Goal: Task Accomplishment & Management: Manage account settings

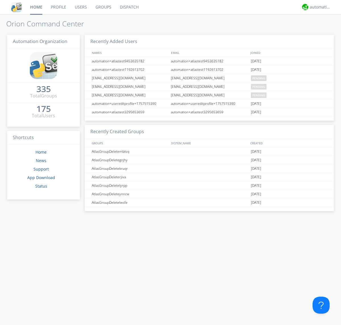
click at [80, 7] on link "Users" at bounding box center [80, 7] width 21 height 14
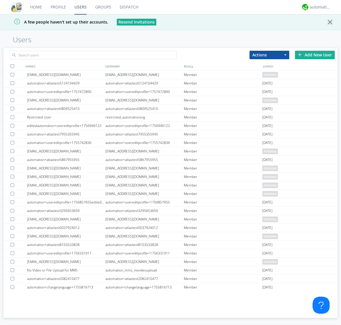
click at [314, 55] on div "Add New User" at bounding box center [315, 55] width 40 height 9
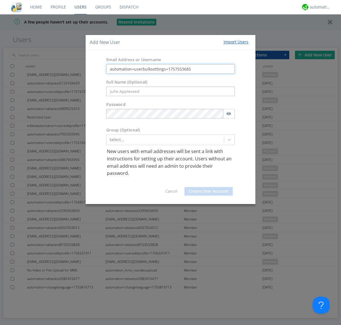
type input "automation+userbulksettings+1757553685"
click at [208, 191] on button "Create User Account" at bounding box center [208, 191] width 48 height 9
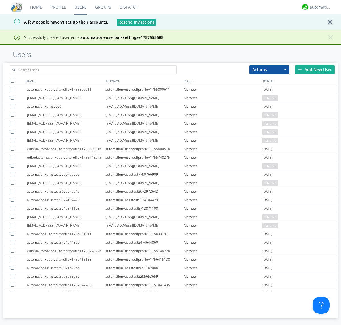
click at [314, 70] on div "Add New User" at bounding box center [315, 70] width 40 height 9
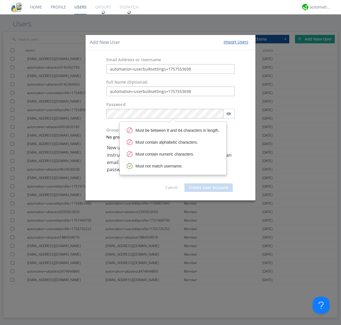
click at [208, 191] on button "Create User Account" at bounding box center [208, 188] width 48 height 9
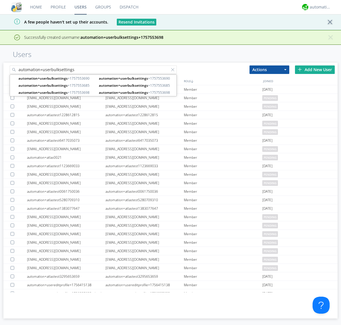
type input "automation+userbulksettings"
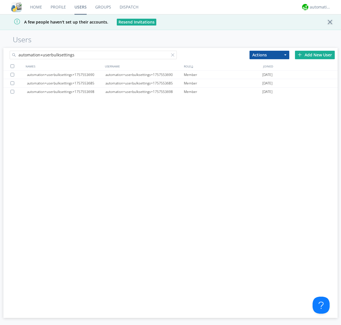
click at [12, 66] on div at bounding box center [12, 66] width 4 height 4
click at [269, 55] on button "Actions" at bounding box center [269, 55] width 40 height 9
click at [0, 0] on link "Edit Settings" at bounding box center [0, 0] width 0 height 0
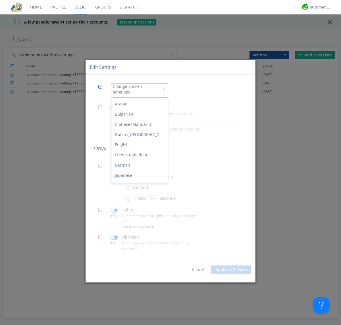
click at [102, 107] on span at bounding box center [101, 108] width 7 height 7
click at [0, 0] on input "checkbox" at bounding box center [0, 0] width 0 height 0
click at [114, 105] on span at bounding box center [114, 107] width 8 height 5
click at [0, 0] on input "checkbox" at bounding box center [0, 0] width 0 height 0
click at [102, 166] on span at bounding box center [101, 167] width 7 height 7
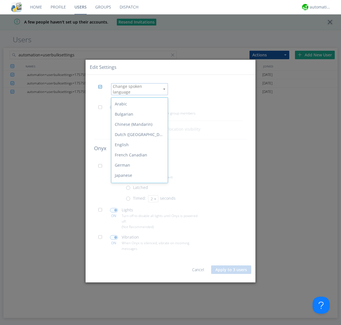
click at [0, 0] on input "checkbox" at bounding box center [0, 0] width 0 height 0
click at [129, 198] on span at bounding box center [129, 200] width 7 height 7
click at [0, 0] on input "radio" at bounding box center [0, 0] width 0 height 0
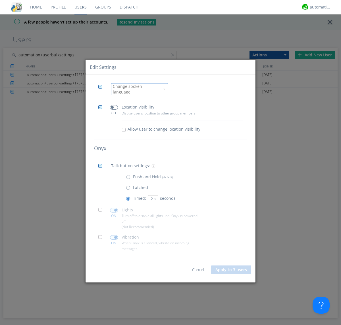
click at [152, 197] on button "2" at bounding box center [153, 199] width 10 height 7
click at [0, 0] on link "3" at bounding box center [0, 0] width 0 height 0
click at [102, 210] on span at bounding box center [101, 211] width 7 height 7
click at [0, 0] on input "checkbox" at bounding box center [0, 0] width 0 height 0
click at [114, 208] on span at bounding box center [114, 210] width 8 height 5
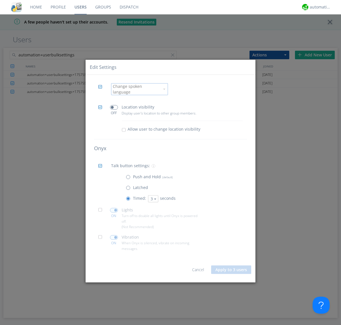
click at [0, 0] on input "checkbox" at bounding box center [0, 0] width 0 height 0
click at [102, 237] on span at bounding box center [101, 239] width 7 height 7
click at [0, 0] on input "checkbox" at bounding box center [0, 0] width 0 height 0
click at [114, 236] on span at bounding box center [114, 238] width 8 height 5
click at [0, 0] on input "checkbox" at bounding box center [0, 0] width 0 height 0
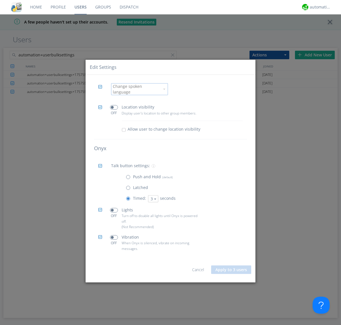
click at [80, 7] on link "Users" at bounding box center [80, 7] width 21 height 14
